Goal: Task Accomplishment & Management: Use online tool/utility

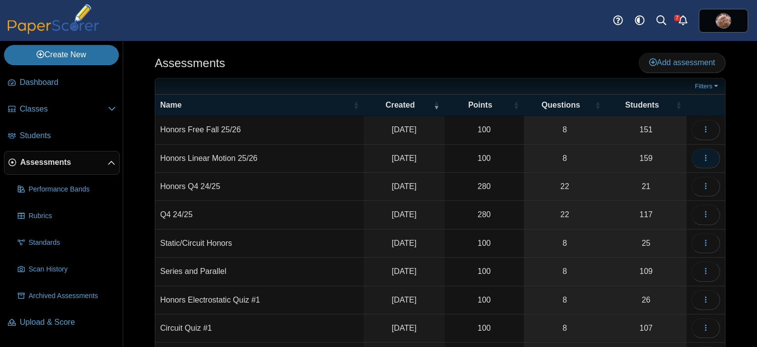
click at [702, 155] on icon "button" at bounding box center [706, 158] width 8 height 8
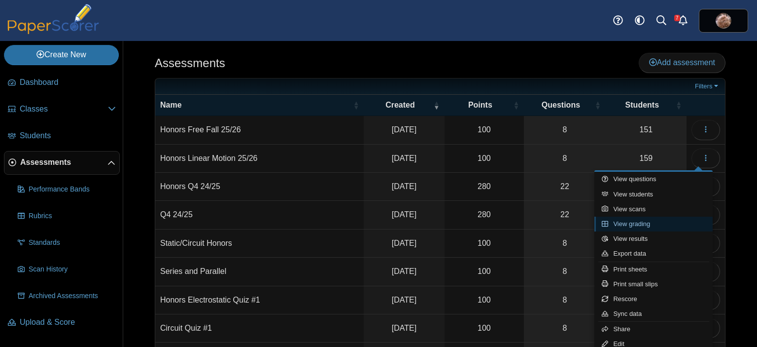
click at [638, 225] on link "View grading" at bounding box center [654, 223] width 118 height 15
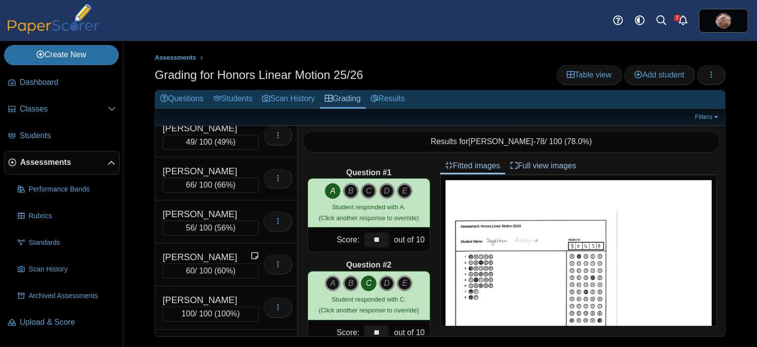
scroll to position [4368, 0]
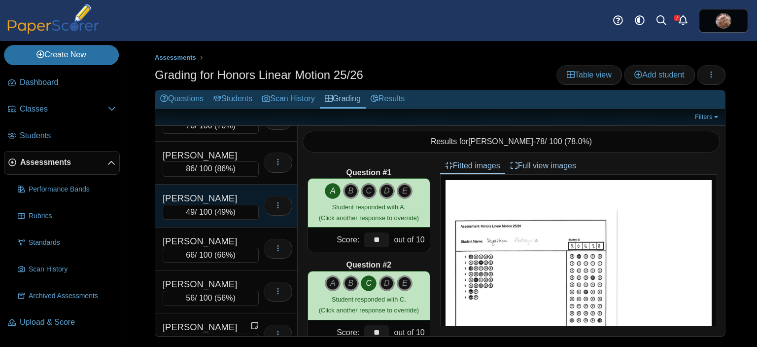
click at [217, 192] on div "[PERSON_NAME]" at bounding box center [211, 198] width 96 height 13
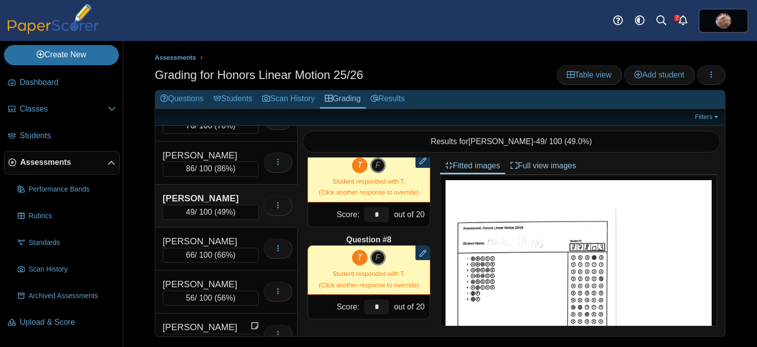
scroll to position [558, 0]
